Goal: Information Seeking & Learning: Find specific fact

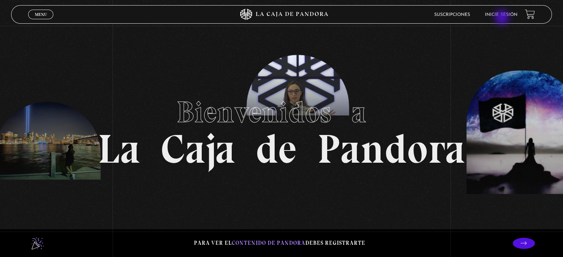
click at [503, 18] on li "Inicie sesión" at bounding box center [501, 14] width 33 height 11
click at [499, 13] on link "Inicie sesión" at bounding box center [501, 15] width 33 height 4
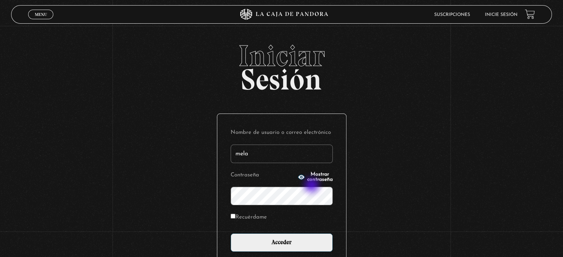
type input "[EMAIL_ADDRESS][DOMAIN_NAME]"
click at [234, 213] on label "Recuérdame" at bounding box center [249, 217] width 36 height 11
click at [234, 214] on input "Recuérdame" at bounding box center [233, 216] width 5 height 5
checkbox input "true"
click at [255, 252] on div "Nombre de usuario o correo electrónico melazquiros@gmail.com Contraseña Mostrar…" at bounding box center [281, 189] width 129 height 151
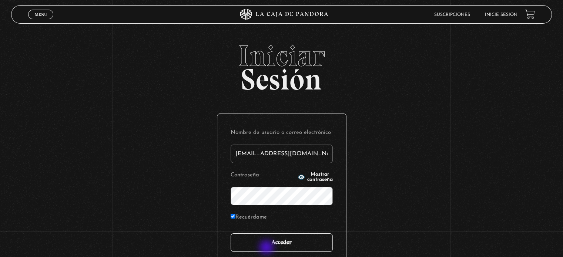
click at [267, 248] on input "Acceder" at bounding box center [282, 243] width 102 height 19
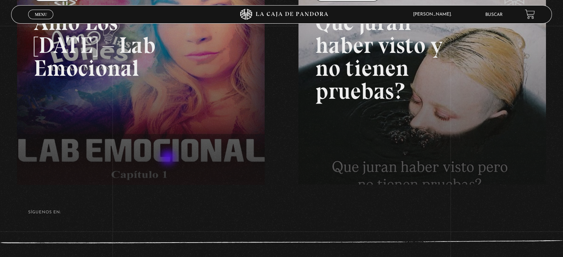
scroll to position [138, 0]
click at [498, 14] on link "Buscar" at bounding box center [493, 15] width 17 height 4
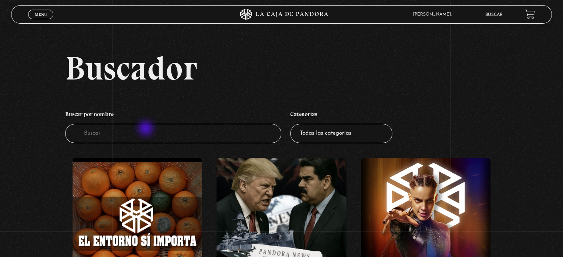
click at [147, 129] on input "Buscador" at bounding box center [173, 134] width 216 height 20
click at [150, 133] on input "Buscador" at bounding box center [173, 134] width 216 height 20
type input "guerra espiritual{"
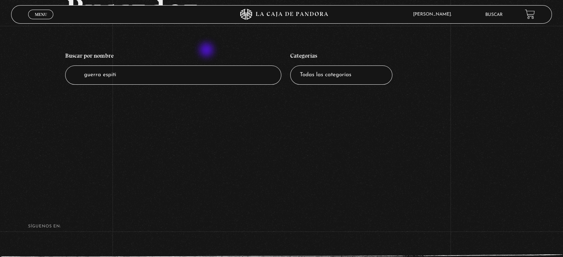
scroll to position [61, 0]
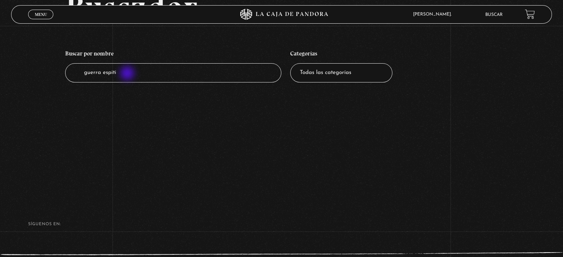
click at [128, 74] on input "guerra espiti" at bounding box center [173, 73] width 216 height 20
type input "guerra espiritua"
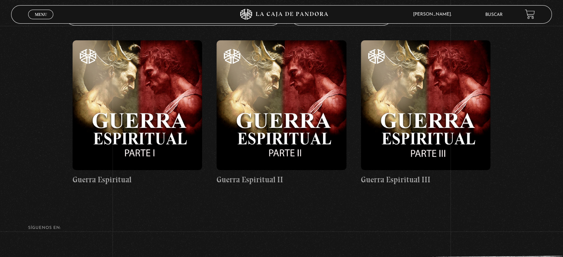
scroll to position [118, 0]
click at [154, 88] on figure at bounding box center [138, 105] width 130 height 130
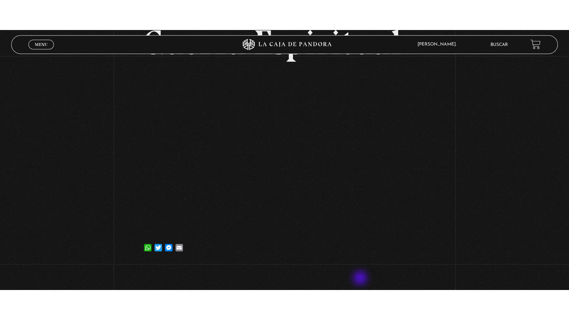
scroll to position [74, 0]
